Goal: Task Accomplishment & Management: Manage account settings

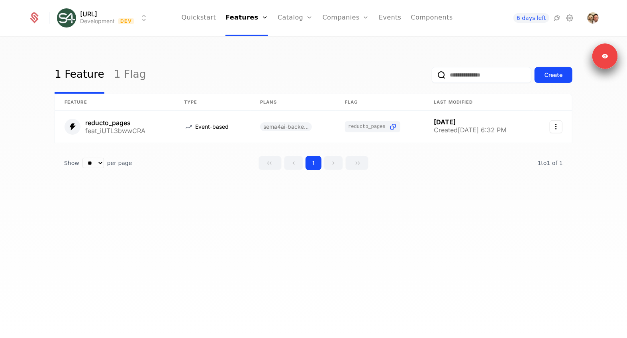
click at [285, 19] on link "Catalog" at bounding box center [295, 18] width 35 height 36
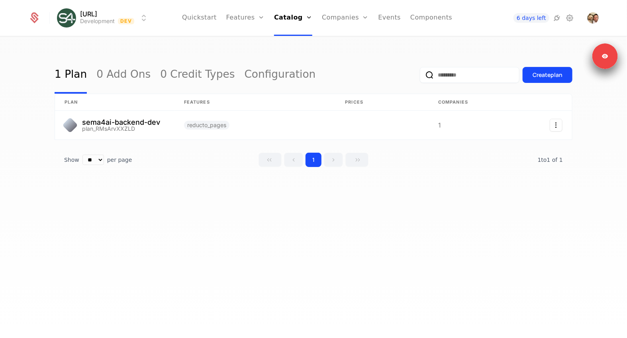
click at [243, 19] on link "Features" at bounding box center [245, 18] width 38 height 36
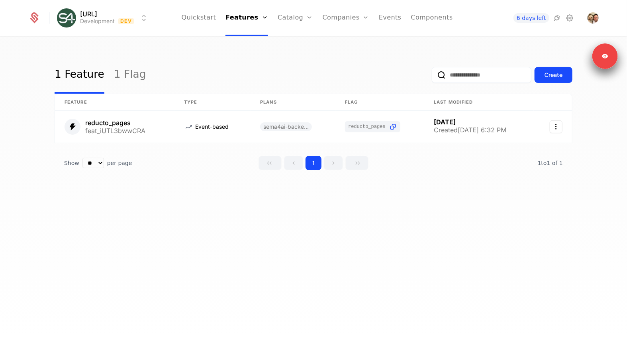
click at [426, 16] on link "Components" at bounding box center [432, 18] width 42 height 36
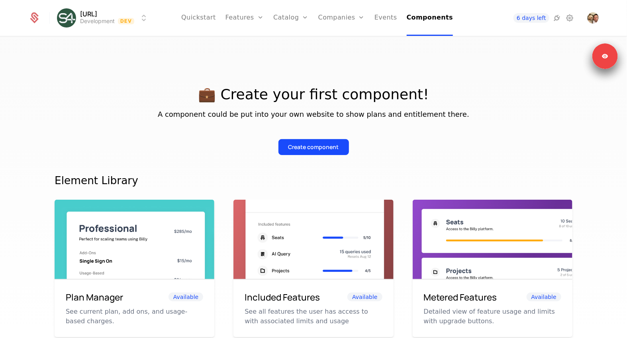
click at [326, 146] on div "Create component" at bounding box center [314, 147] width 51 height 8
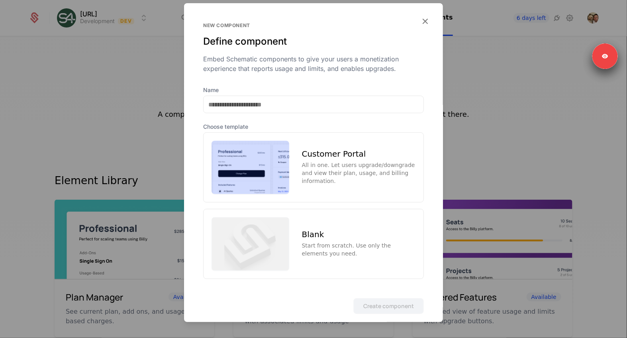
click at [427, 23] on icon "button" at bounding box center [425, 21] width 10 height 10
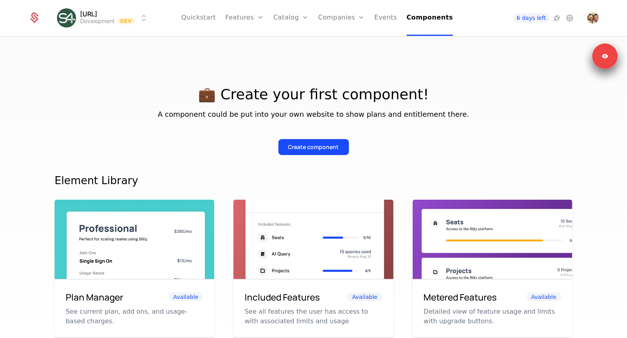
click at [325, 18] on link "Companies" at bounding box center [341, 18] width 47 height 36
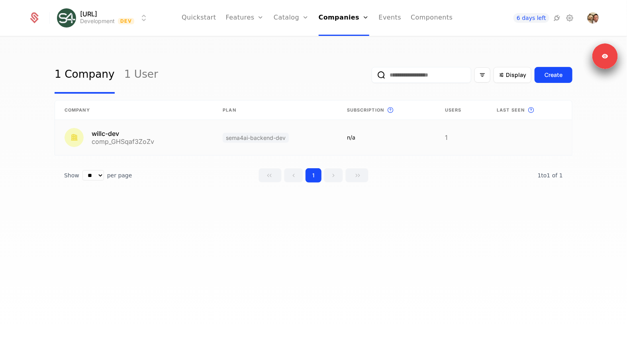
click at [175, 148] on link at bounding box center [134, 137] width 158 height 35
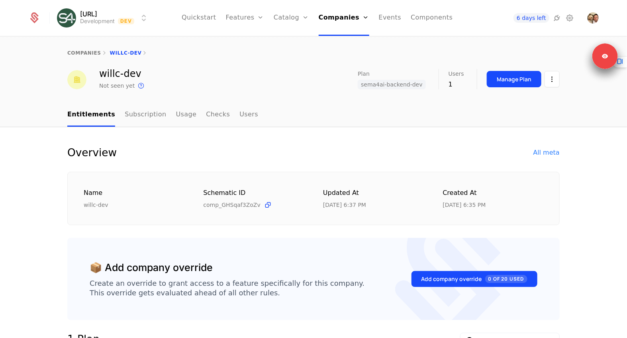
click at [530, 78] on div "Manage Plan" at bounding box center [514, 79] width 35 height 8
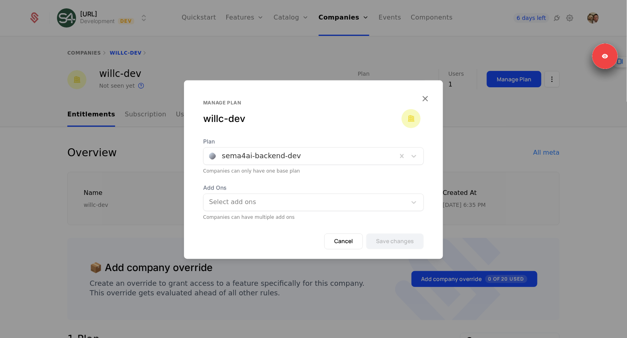
click at [341, 242] on button "Cancel" at bounding box center [343, 242] width 39 height 16
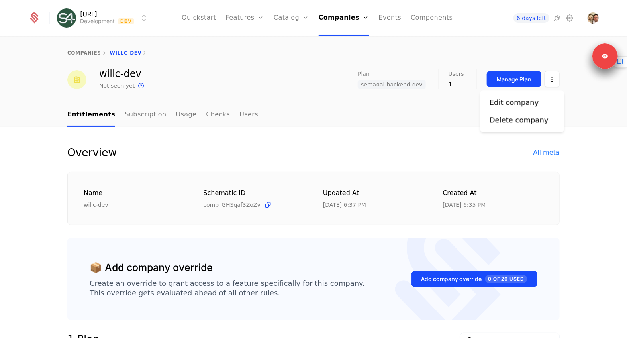
click at [546, 80] on html "sema4.ai Development Dev Quickstart Features Features Flags Catalog Plans Add O…" at bounding box center [313, 169] width 627 height 338
click at [523, 102] on div "Edit company" at bounding box center [514, 102] width 49 height 11
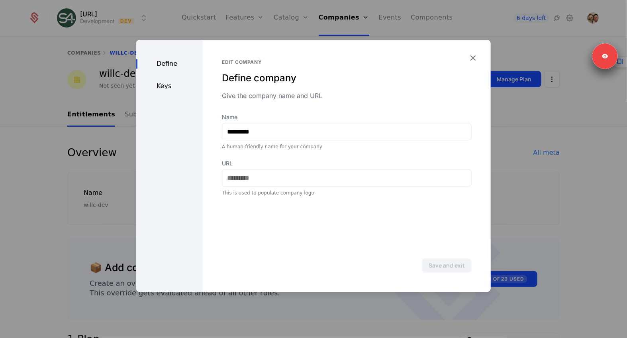
click at [160, 82] on div "Keys" at bounding box center [169, 86] width 67 height 10
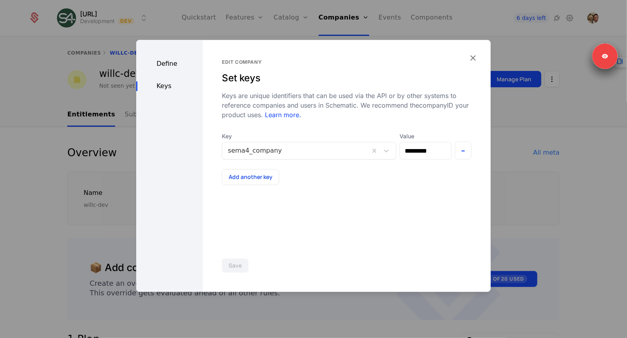
click at [476, 56] on icon "button" at bounding box center [473, 58] width 10 height 10
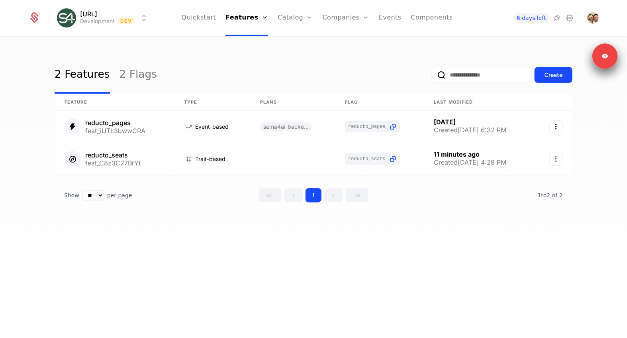
click at [244, 21] on link "Features" at bounding box center [247, 18] width 43 height 36
click at [289, 41] on link "Plans" at bounding box center [307, 39] width 41 height 6
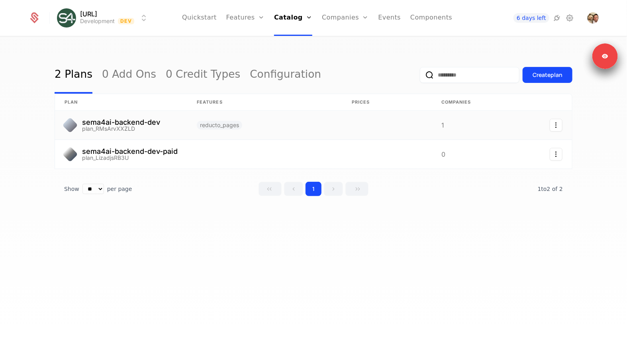
click at [105, 120] on link at bounding box center [121, 125] width 132 height 29
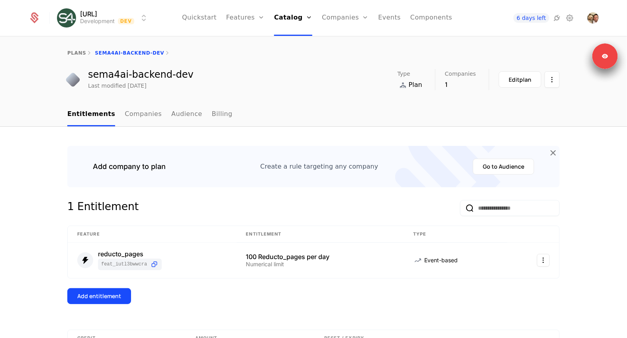
click at [177, 111] on link "Audience" at bounding box center [186, 115] width 31 height 24
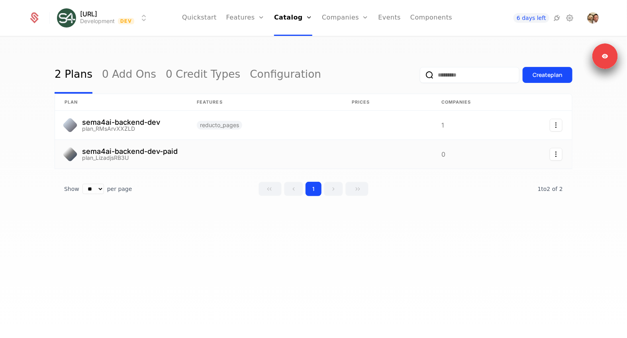
click at [214, 154] on link at bounding box center [264, 154] width 155 height 29
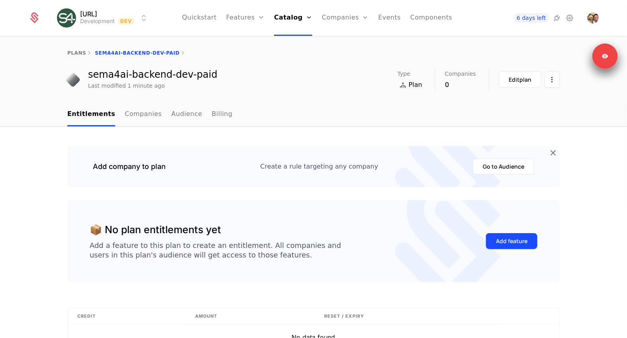
click at [125, 112] on link "Companies" at bounding box center [143, 115] width 37 height 24
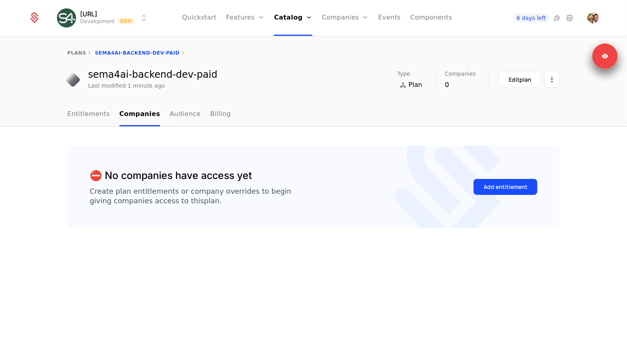
click at [184, 112] on link "Audience" at bounding box center [185, 115] width 31 height 24
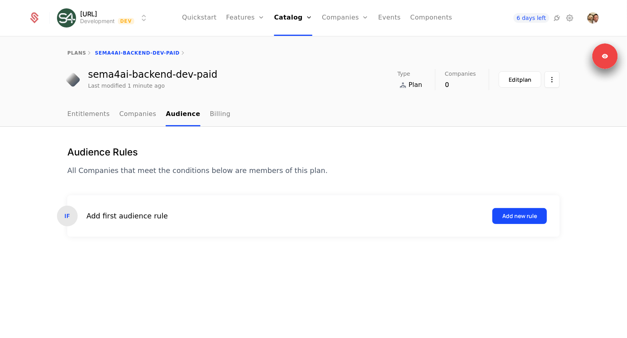
click at [216, 118] on link "Billing" at bounding box center [220, 115] width 21 height 24
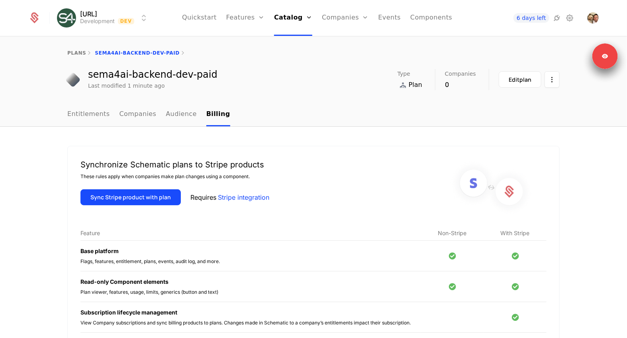
click at [130, 111] on link "Companies" at bounding box center [138, 115] width 37 height 24
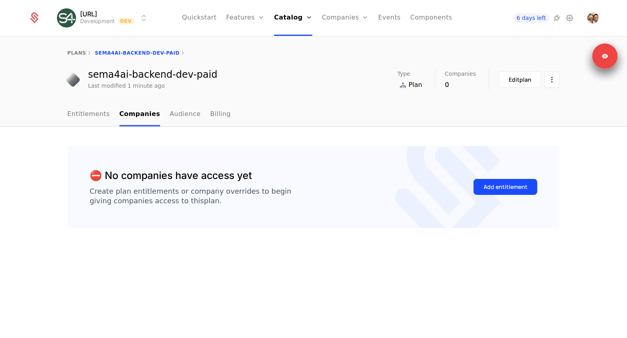
click at [90, 111] on link "Entitlements" at bounding box center [88, 115] width 43 height 24
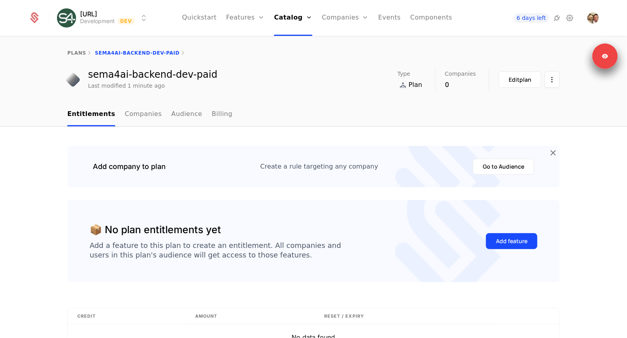
click at [157, 114] on ul "Entitlements Companies Audience Billing" at bounding box center [149, 115] width 165 height 24
click at [174, 114] on link "Audience" at bounding box center [186, 115] width 31 height 24
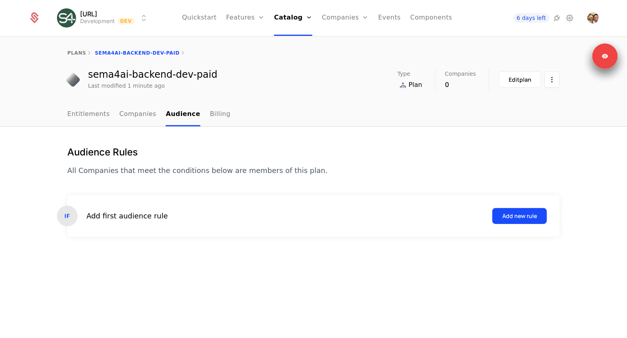
click at [90, 114] on link "Entitlements" at bounding box center [88, 115] width 43 height 24
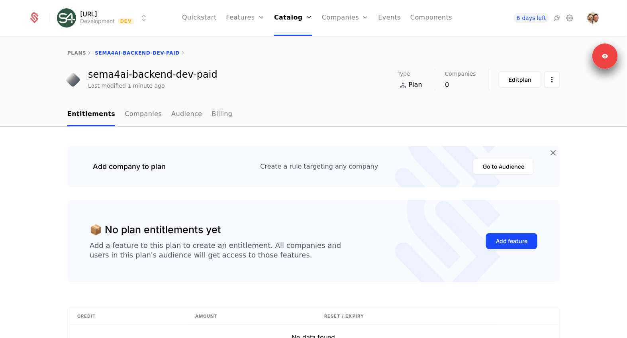
click at [171, 110] on link "Audience" at bounding box center [186, 115] width 31 height 24
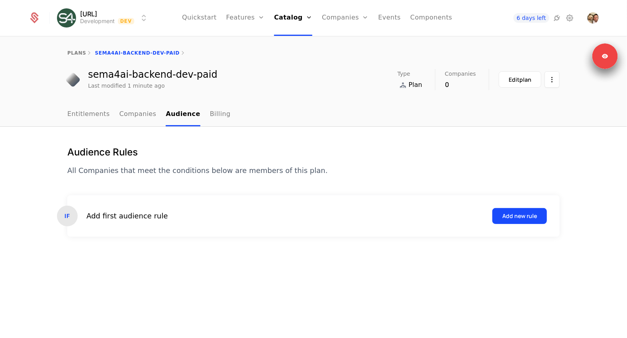
click at [110, 222] on div "Add first audience rule Add new rule" at bounding box center [316, 216] width 461 height 16
click at [538, 224] on div "IF Add first audience rule Add new rule" at bounding box center [313, 215] width 493 height 41
click at [526, 216] on div "Add new rule" at bounding box center [520, 216] width 35 height 8
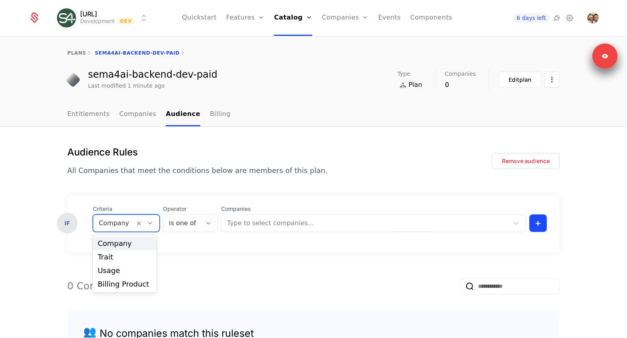
click at [118, 223] on div at bounding box center [114, 223] width 30 height 11
click at [109, 285] on div "Billing Product" at bounding box center [125, 284] width 54 height 7
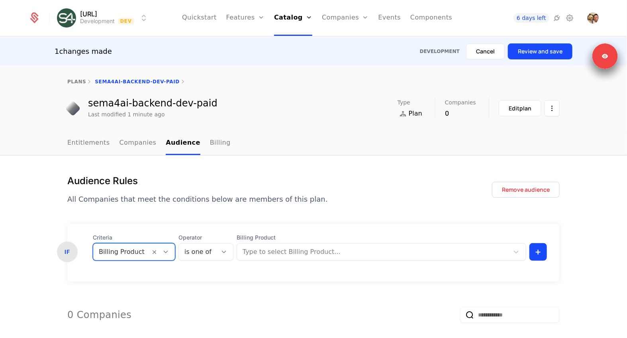
click at [289, 259] on div "Type to select Billing Product..." at bounding box center [382, 252] width 290 height 18
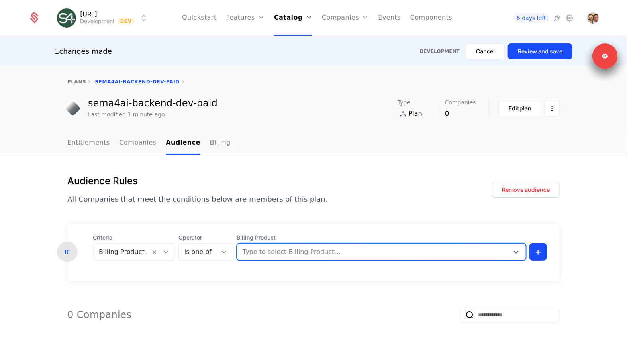
click at [289, 252] on div at bounding box center [373, 251] width 263 height 11
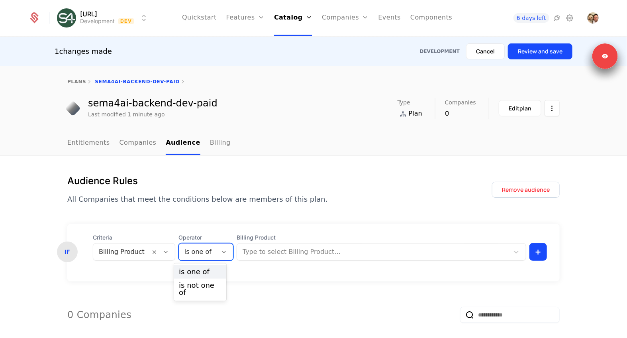
click at [185, 248] on div at bounding box center [198, 251] width 27 height 11
click at [189, 249] on div at bounding box center [198, 251] width 27 height 11
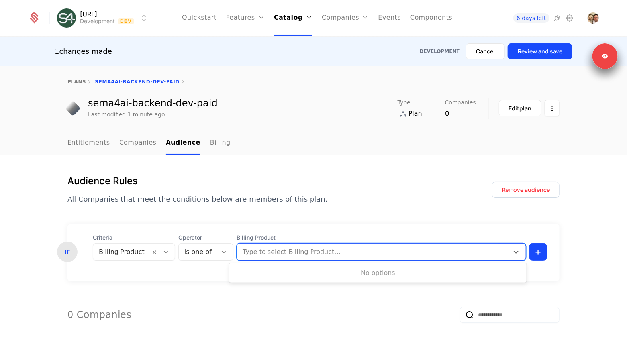
click at [279, 249] on div at bounding box center [373, 251] width 263 height 11
click at [278, 250] on div at bounding box center [373, 251] width 263 height 11
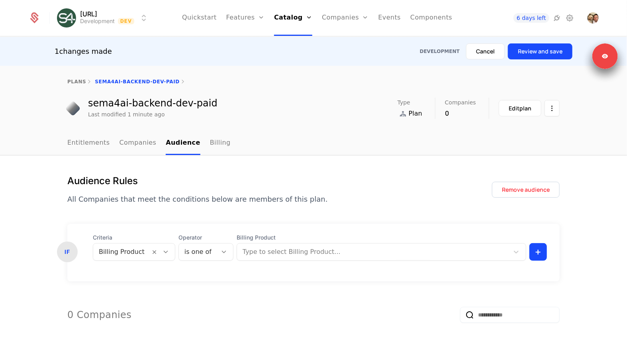
click at [288, 219] on div "Audience Rules All Companies that meet the conditions below are members of this…" at bounding box center [313, 296] width 493 height 243
click at [484, 44] on button "Cancel" at bounding box center [485, 51] width 39 height 16
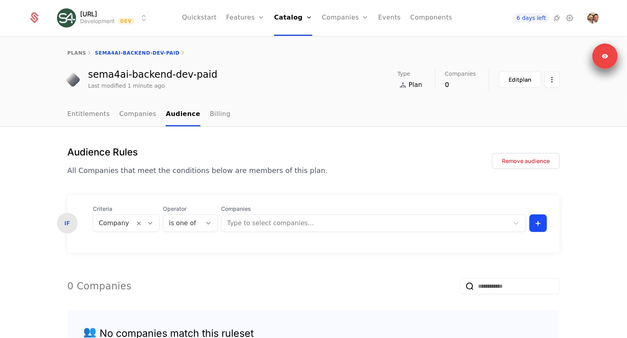
click at [281, 15] on link "Catalog" at bounding box center [293, 18] width 38 height 36
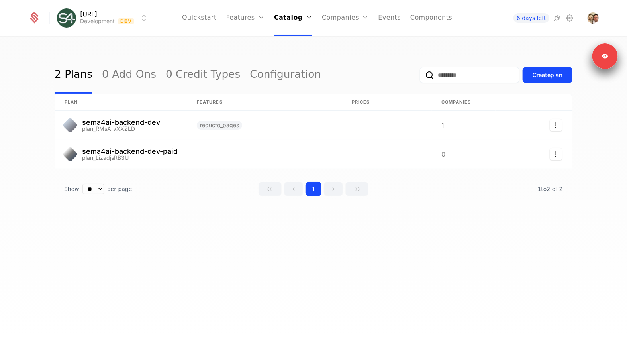
click at [551, 69] on button "Create plan" at bounding box center [548, 75] width 50 height 16
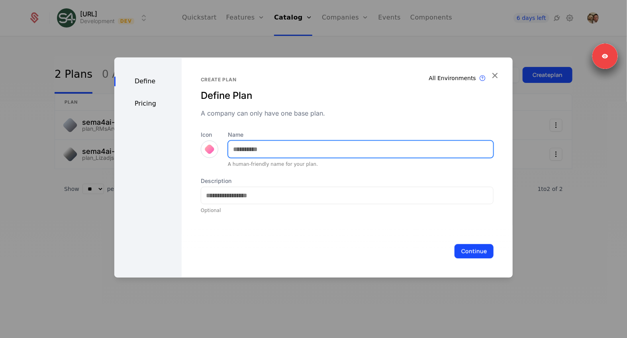
click at [259, 150] on input "Name" at bounding box center [360, 149] width 265 height 17
type input "*********"
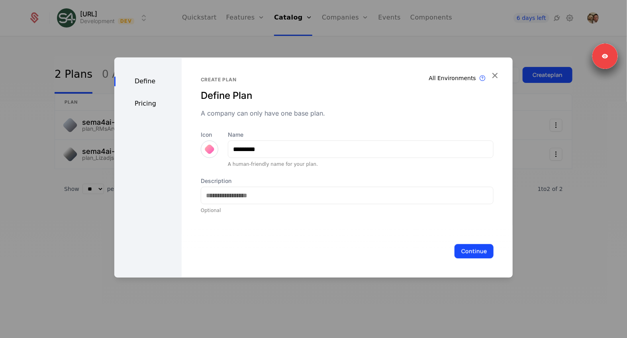
click at [479, 247] on button "Continue" at bounding box center [474, 251] width 39 height 14
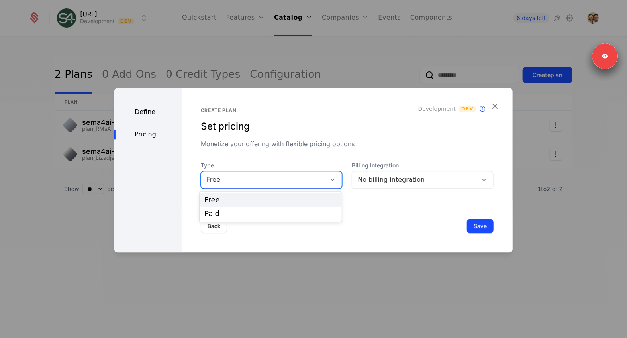
click at [262, 183] on div "Free" at bounding box center [264, 180] width 114 height 10
click at [250, 211] on div "Paid" at bounding box center [270, 213] width 133 height 7
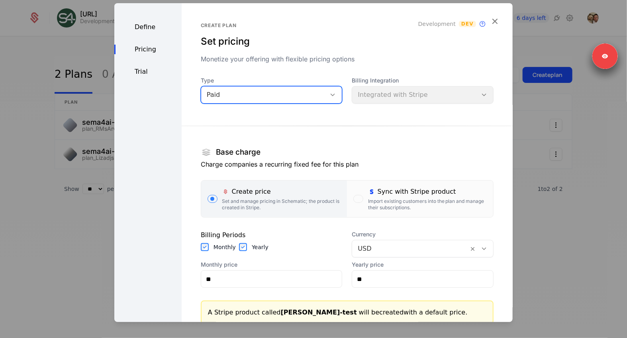
scroll to position [131, 0]
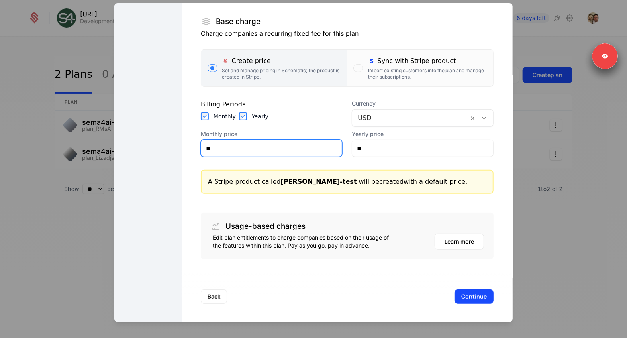
click at [220, 151] on input "**" at bounding box center [271, 148] width 141 height 17
type input "***"
click at [465, 295] on button "Continue" at bounding box center [474, 296] width 39 height 14
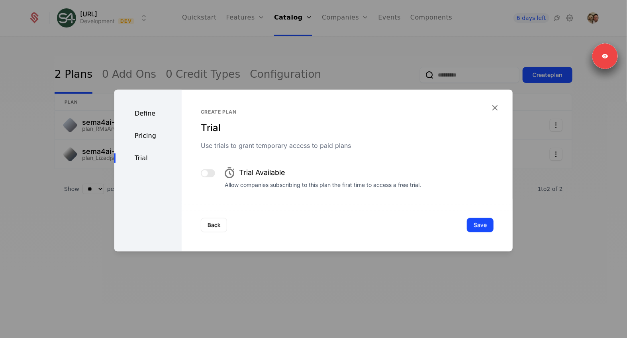
scroll to position [0, 0]
click at [477, 230] on button "Save" at bounding box center [480, 225] width 27 height 14
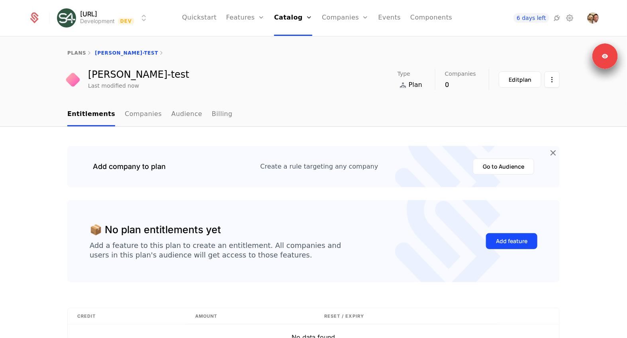
click at [175, 118] on link "Audience" at bounding box center [186, 115] width 31 height 24
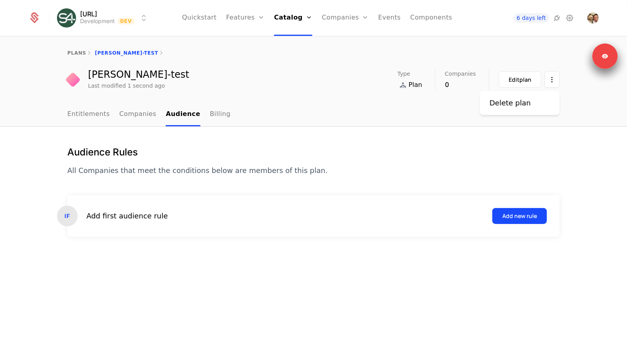
click at [550, 76] on html "sema4.ai Development Dev Quickstart Features Features Flags Catalog Plans Add O…" at bounding box center [313, 169] width 627 height 338
click at [506, 102] on div "Delete plan" at bounding box center [510, 103] width 41 height 11
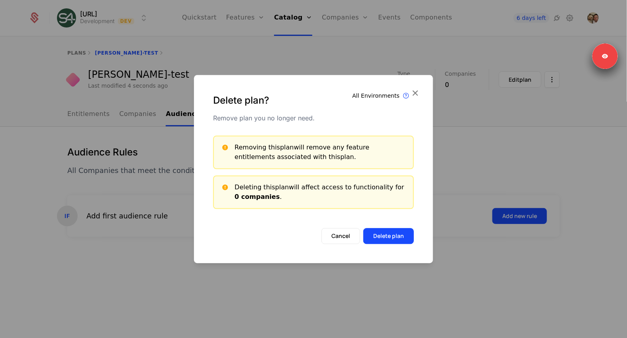
click at [372, 232] on button "Delete plan" at bounding box center [388, 236] width 51 height 16
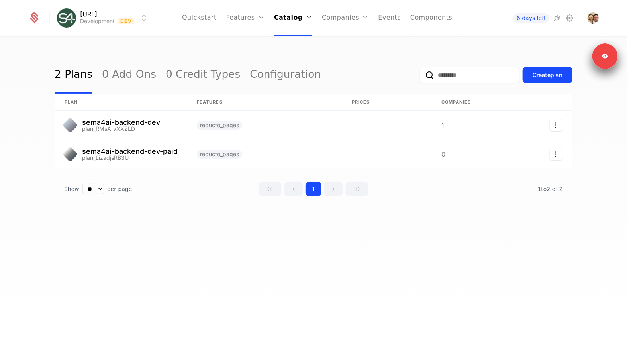
click at [210, 24] on link "Quickstart" at bounding box center [199, 18] width 35 height 36
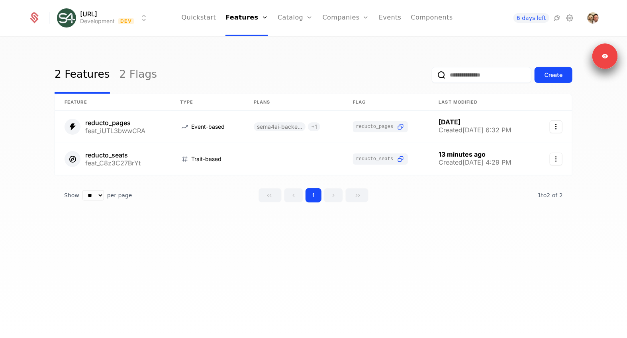
click at [295, 12] on link "Catalog" at bounding box center [295, 18] width 35 height 36
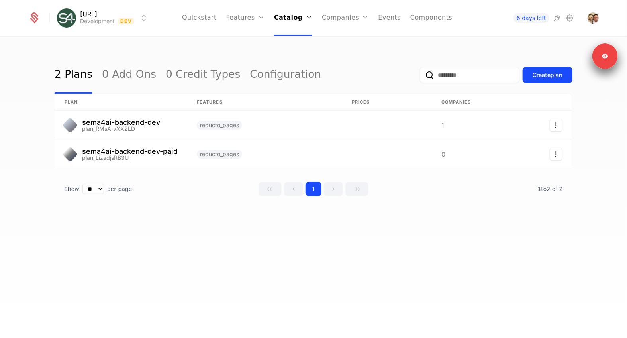
click at [299, 77] on link "Configuration" at bounding box center [304, 77] width 41 height 6
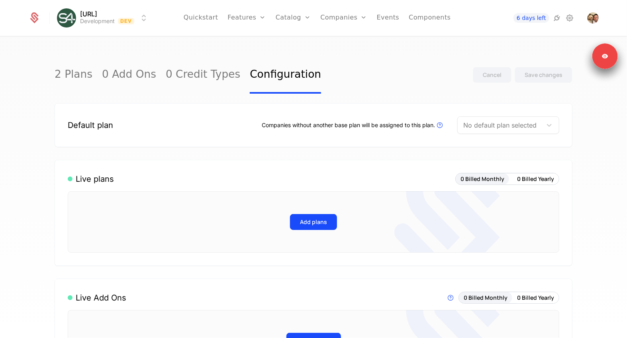
click at [287, 17] on link "Catalog" at bounding box center [293, 18] width 35 height 36
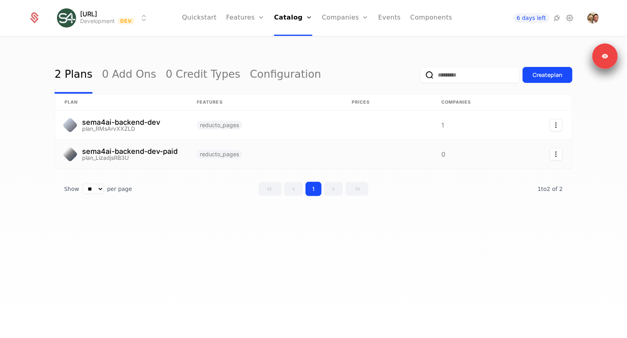
click at [306, 150] on link at bounding box center [264, 154] width 155 height 29
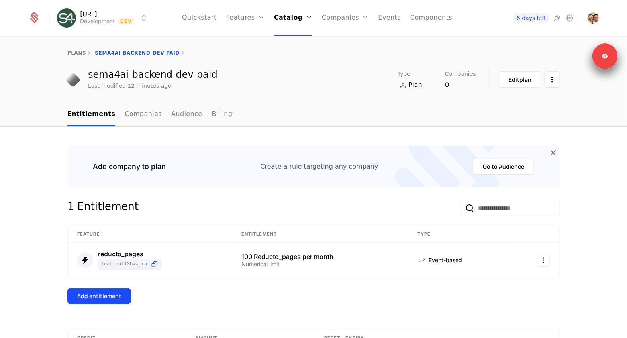
click at [126, 108] on link "Companies" at bounding box center [143, 115] width 37 height 24
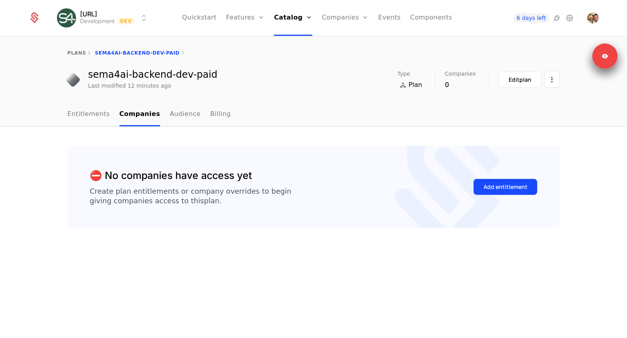
click at [214, 124] on link "Billing" at bounding box center [220, 115] width 21 height 24
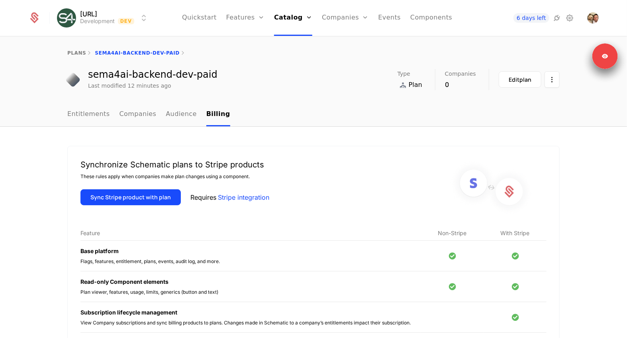
click at [181, 116] on link "Audience" at bounding box center [181, 115] width 31 height 24
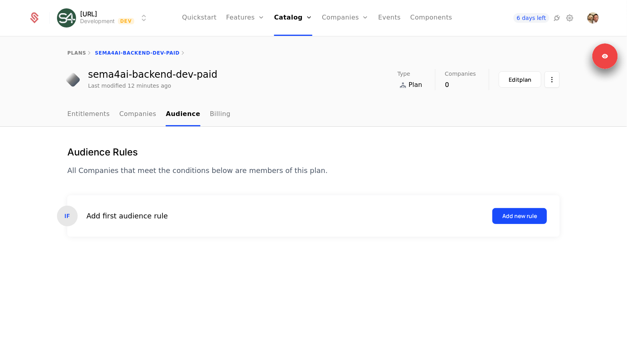
click at [99, 117] on link "Entitlements" at bounding box center [88, 115] width 43 height 24
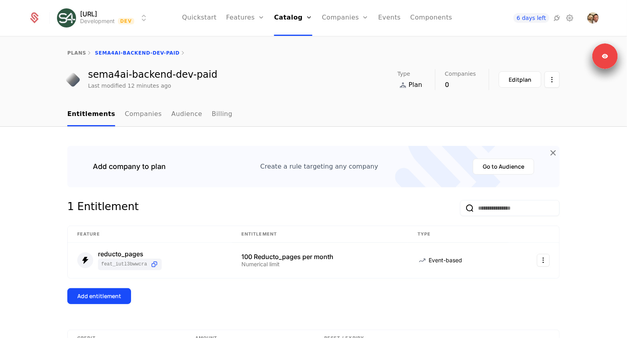
click at [572, 18] on icon at bounding box center [570, 18] width 10 height 10
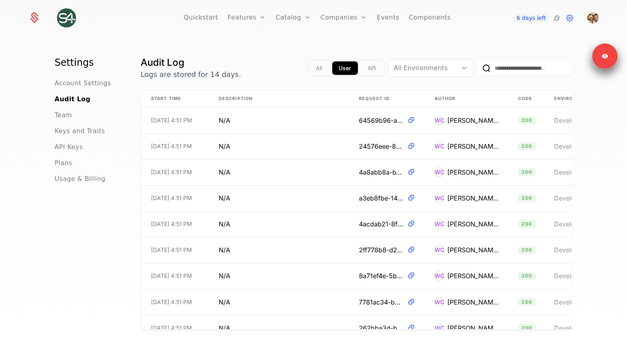
click at [559, 22] on icon at bounding box center [558, 18] width 10 height 10
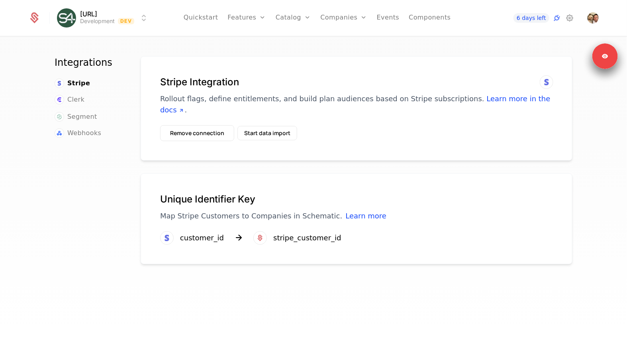
click at [249, 76] on h1 "Stripe Integration" at bounding box center [356, 82] width 393 height 13
click at [261, 126] on button "Start data import" at bounding box center [268, 133] width 60 height 14
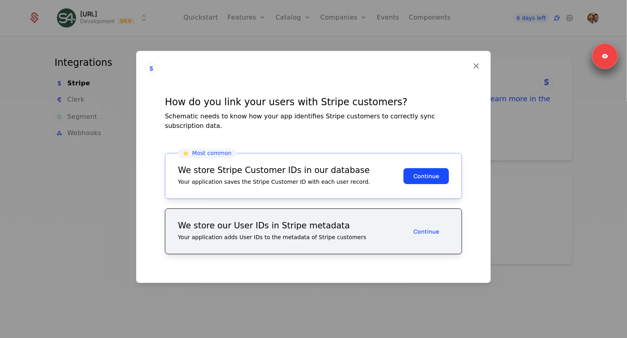
click at [476, 71] on icon at bounding box center [476, 66] width 10 height 10
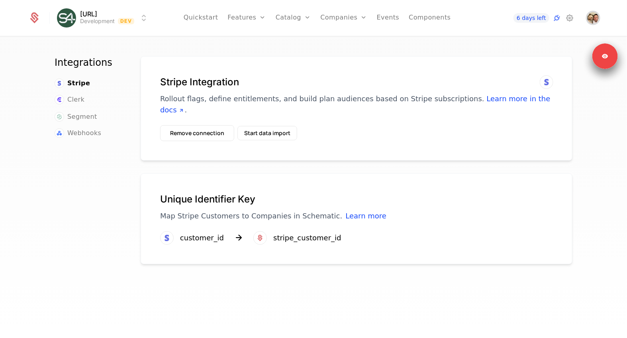
click at [594, 23] on img "Open user button" at bounding box center [593, 17] width 11 height 11
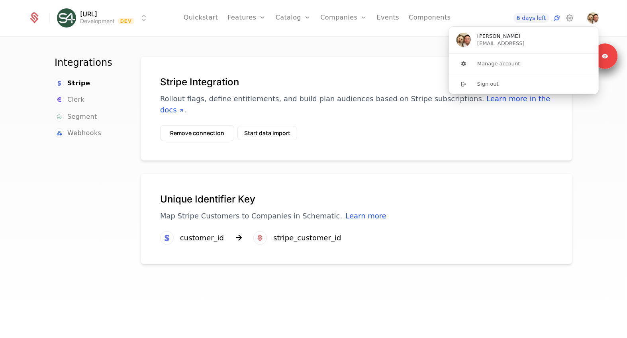
click at [609, 160] on div "Integrations Stripe Clerk Segment Webhooks Stripe Integration Rollout flags, de…" at bounding box center [313, 190] width 627 height 306
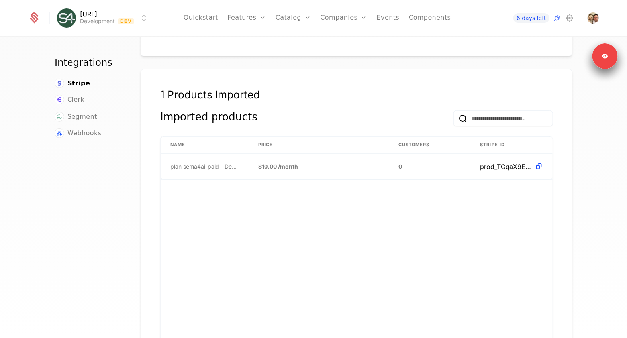
scroll to position [222, 0]
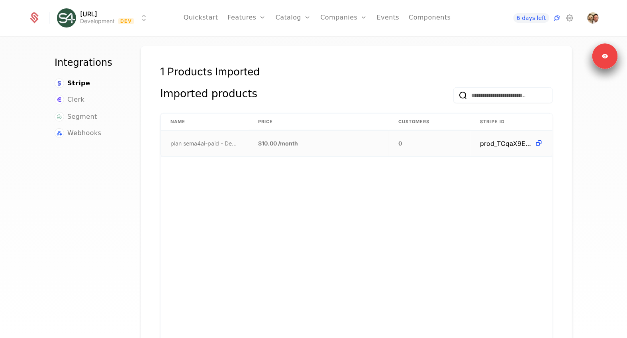
click at [493, 139] on span "prod_TCqaX9EiabSAM9" at bounding box center [506, 144] width 51 height 10
click at [456, 167] on div "Name Price Customers Stripe ID plan sema4ai-paid - Development $10.00 / month 0…" at bounding box center [357, 232] width 392 height 239
